Goal: Information Seeking & Learning: Learn about a topic

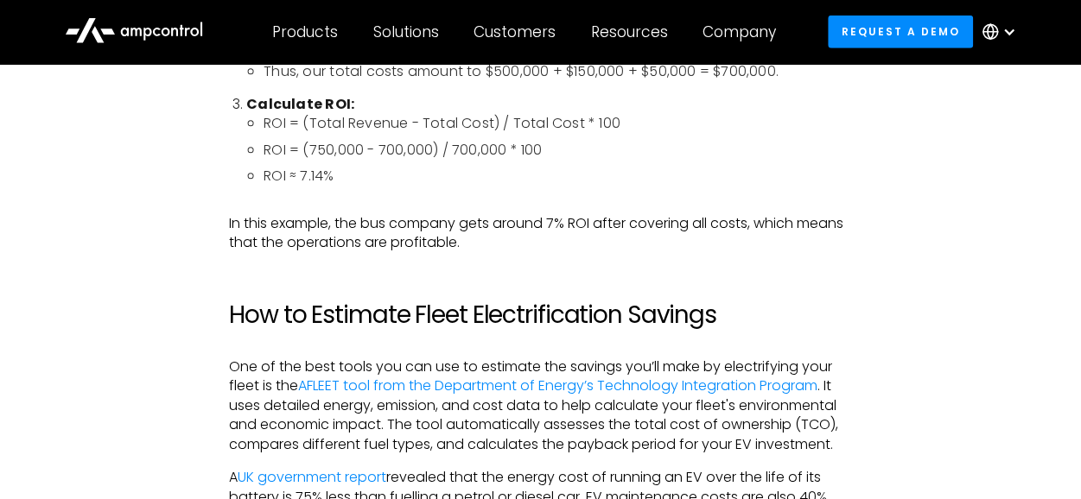
scroll to position [2433, 0]
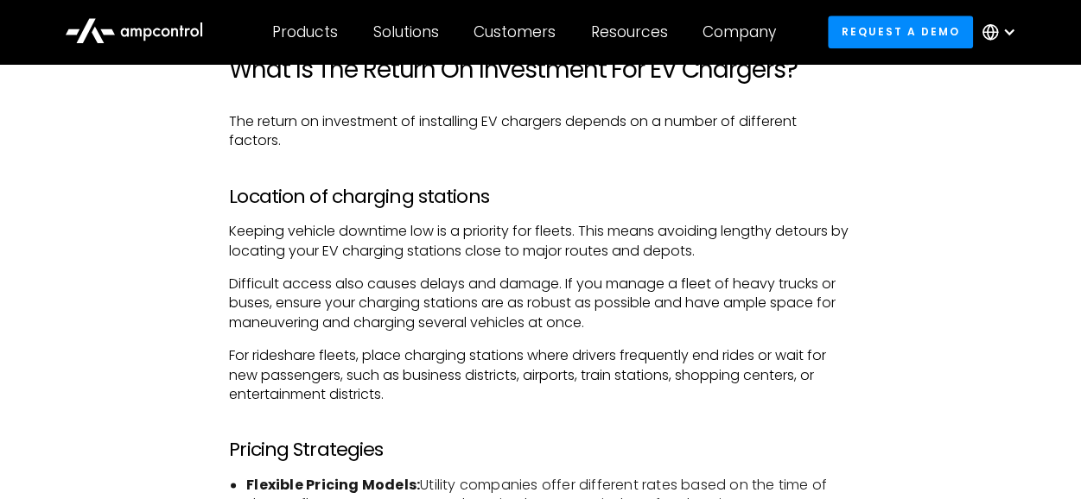
scroll to position [891, 0]
